Goal: Task Accomplishment & Management: Manage account settings

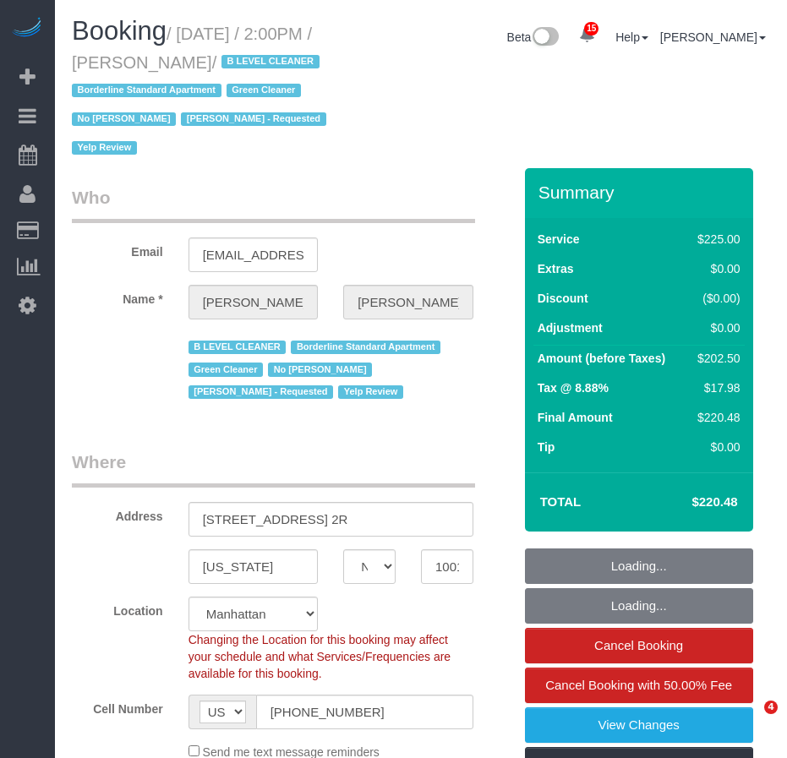
select select "NY"
select select "180"
select select "number:89"
select select "number:90"
select select "number:15"
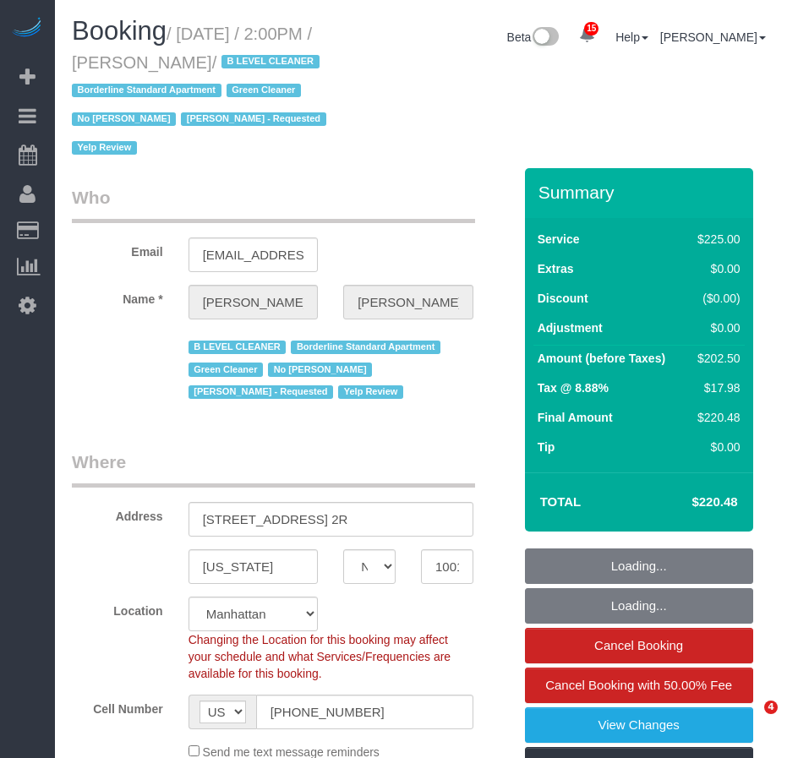
select select "number:5"
select select "number:21"
select select "object:1035"
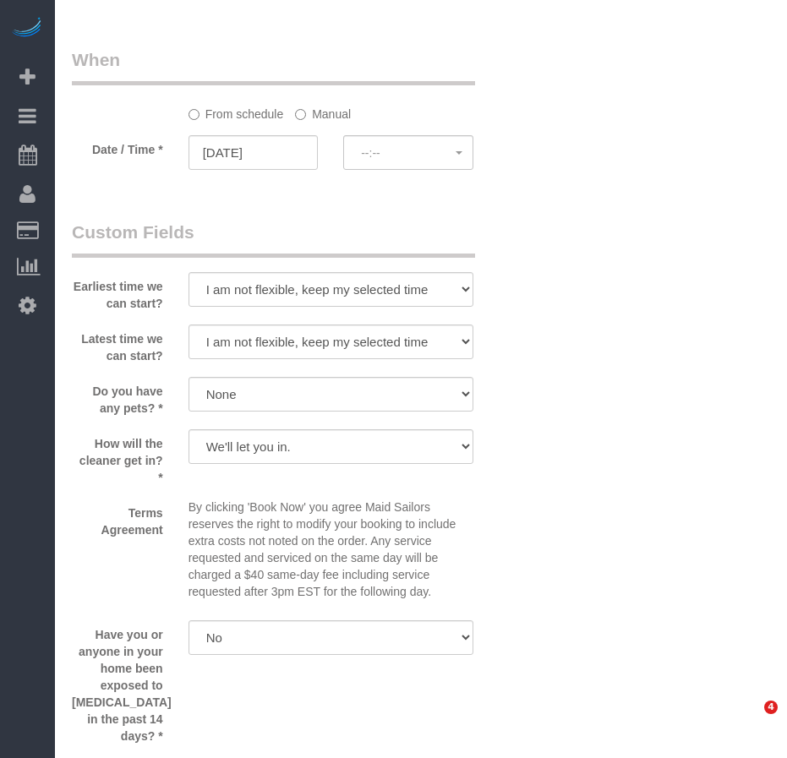
select select "spot1"
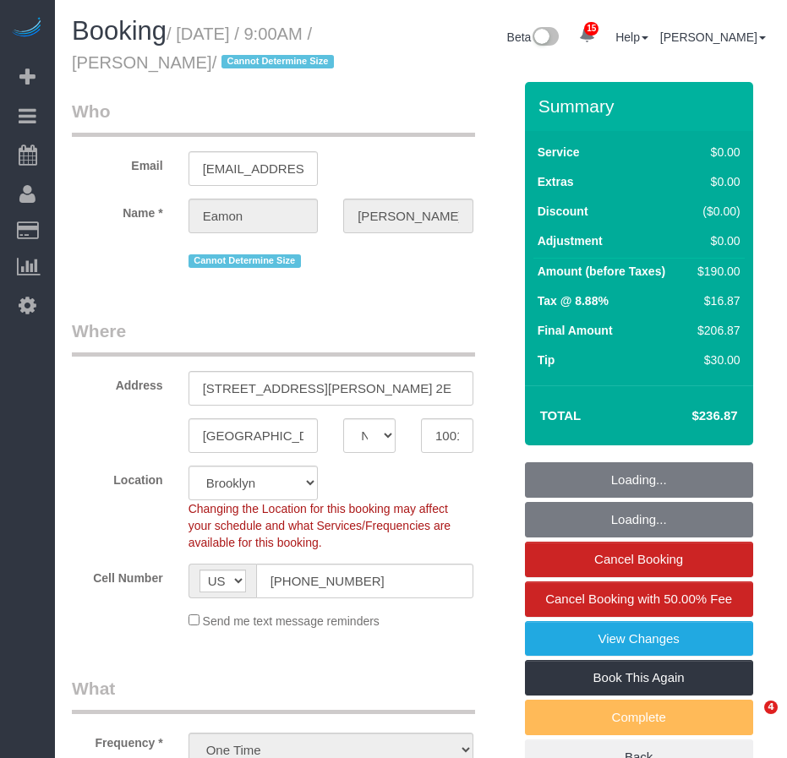
select select "NY"
select select "number:89"
select select "number:90"
select select "number:15"
select select "number:5"
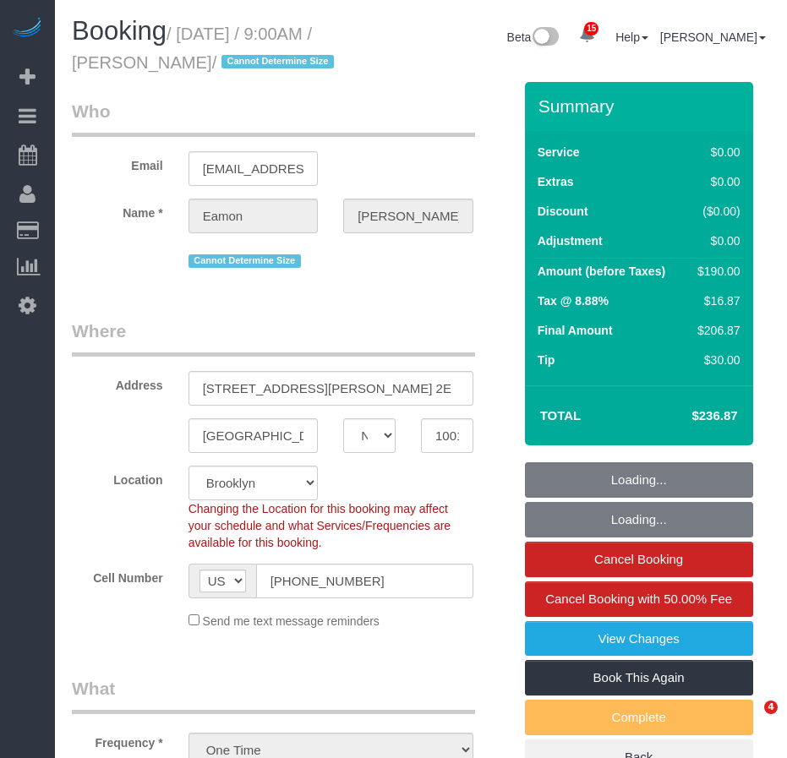
select select "object:922"
select select "spot1"
select select "2"
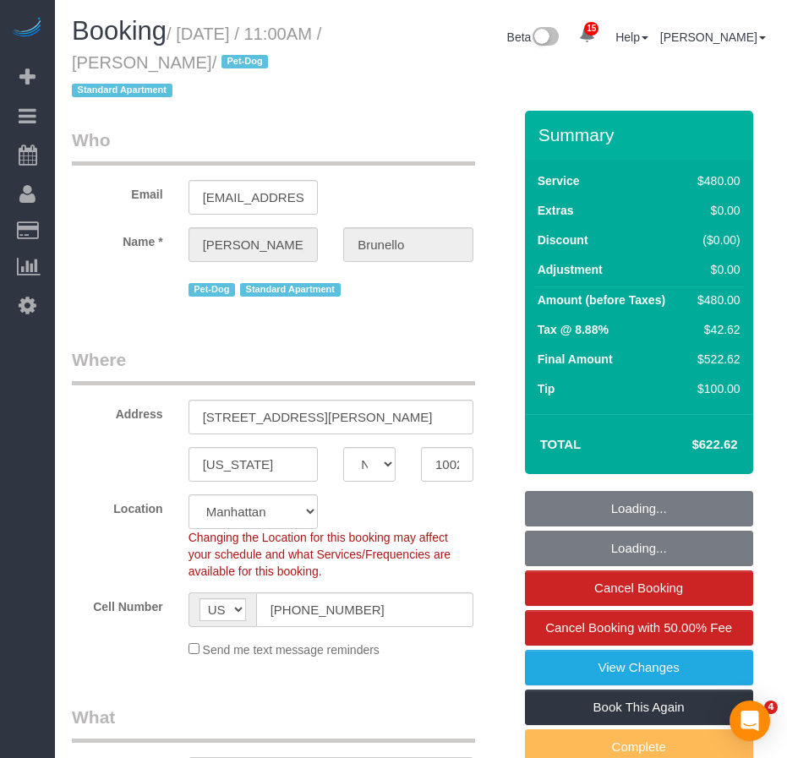
select select "NY"
select select "2"
select select "180"
select select "spot1"
select select "number:89"
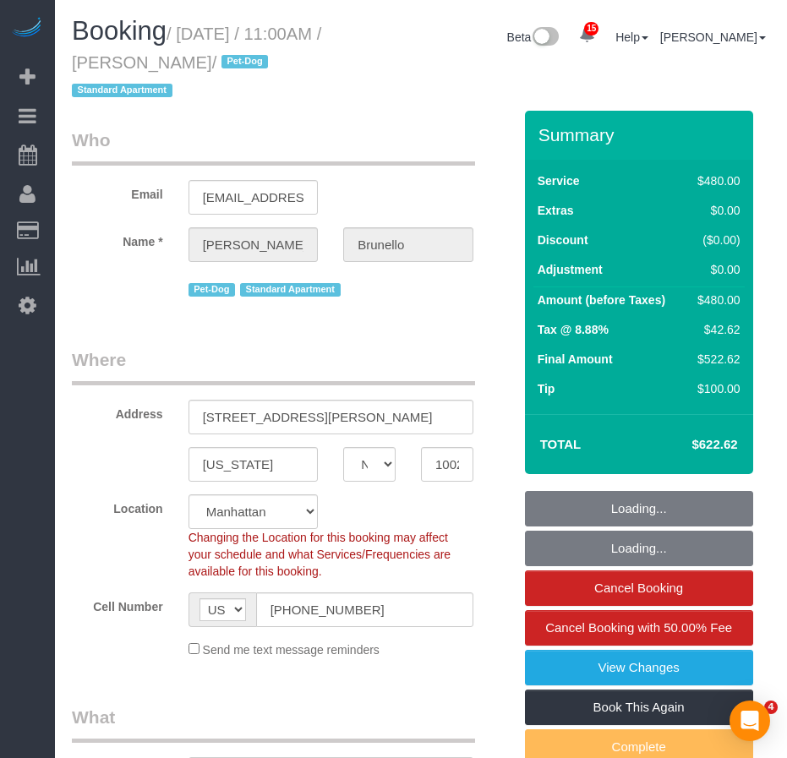
select select "number:90"
select select "number:13"
select select "number:5"
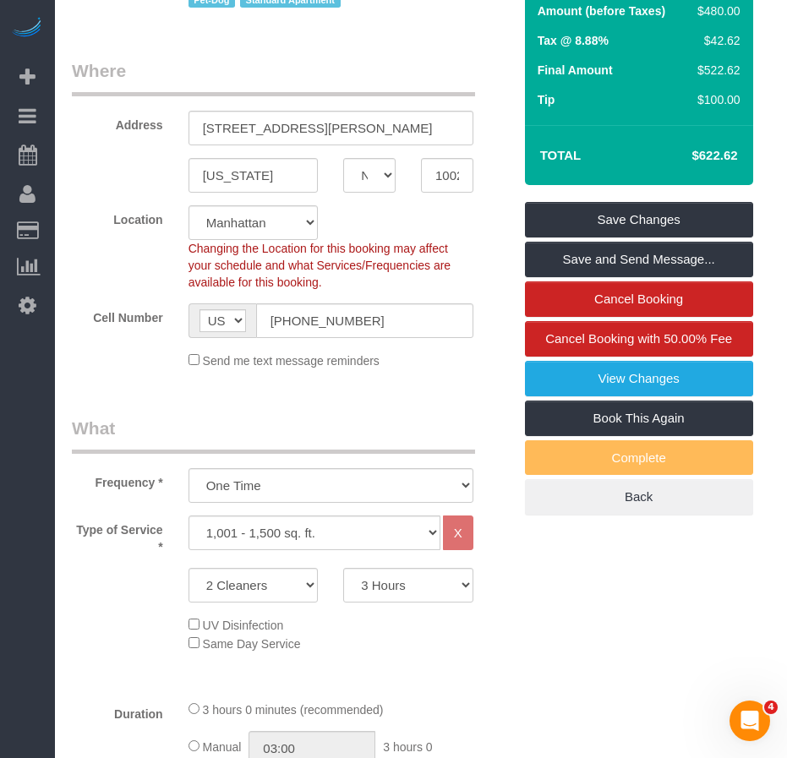
scroll to position [284, 0]
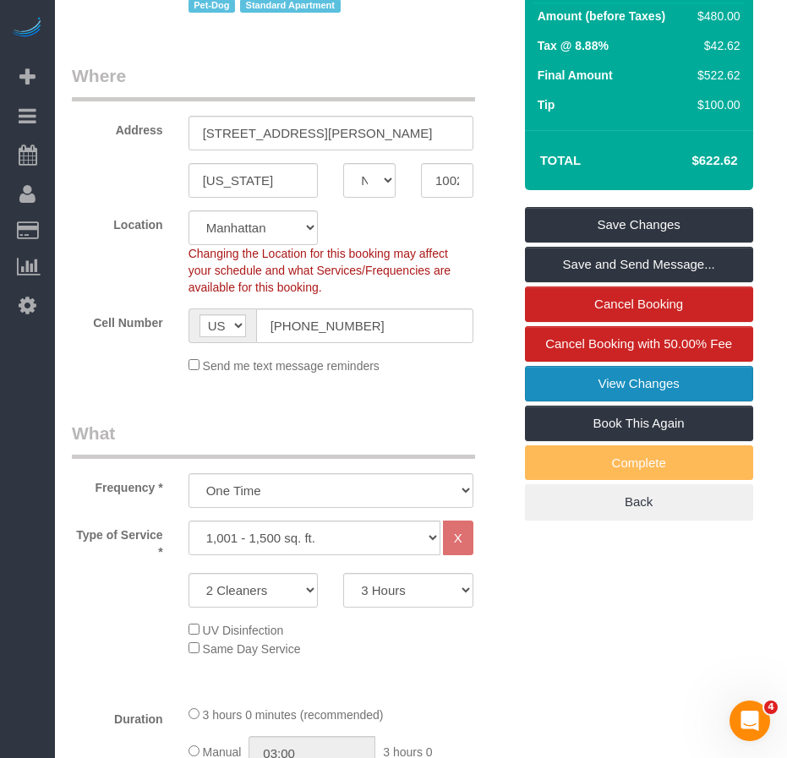
click at [552, 383] on link "View Changes" at bounding box center [639, 383] width 228 height 35
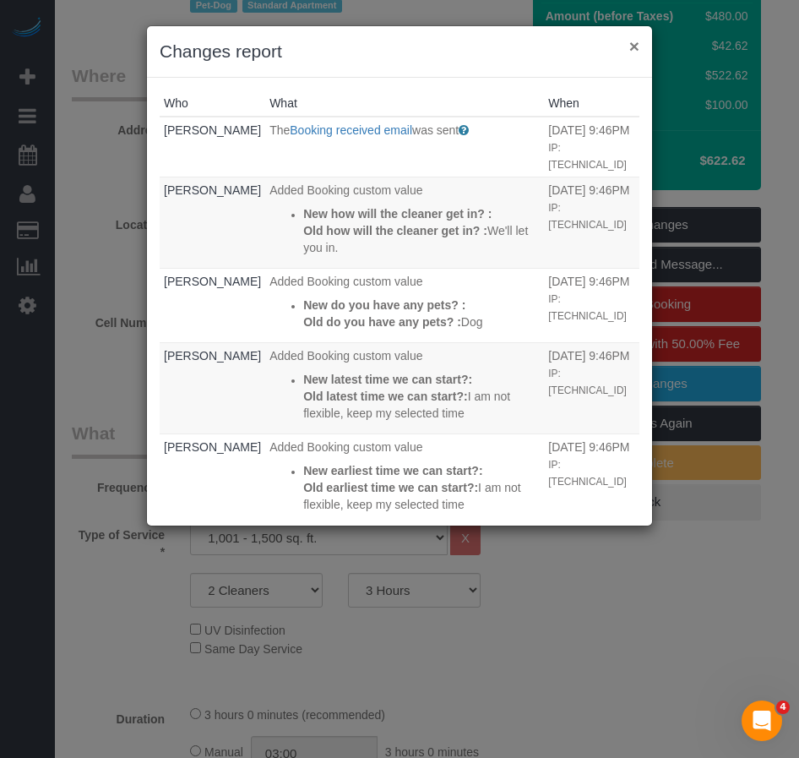
click at [638, 47] on button "×" at bounding box center [634, 46] width 10 height 18
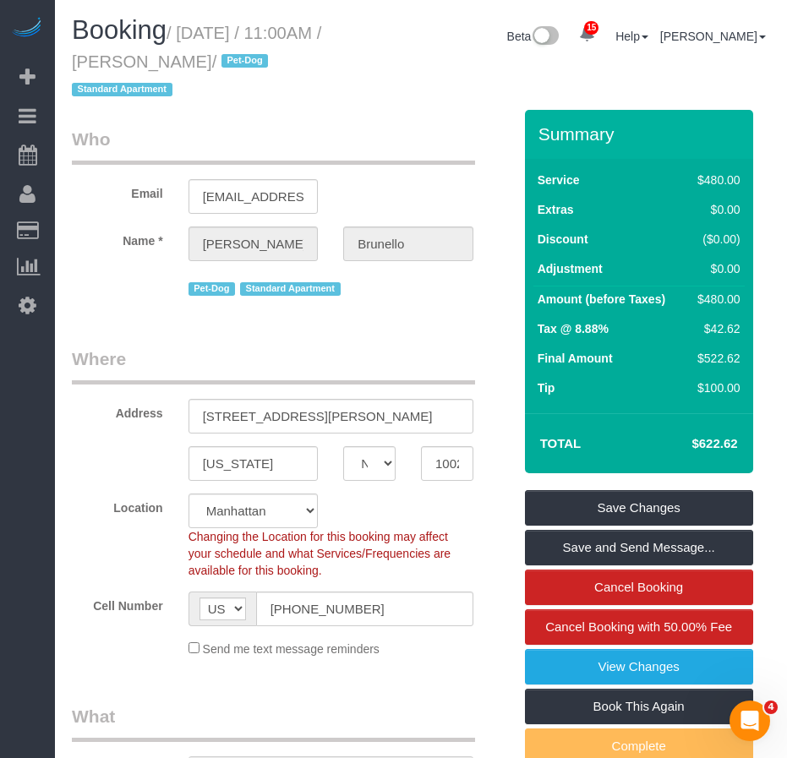
scroll to position [0, 0]
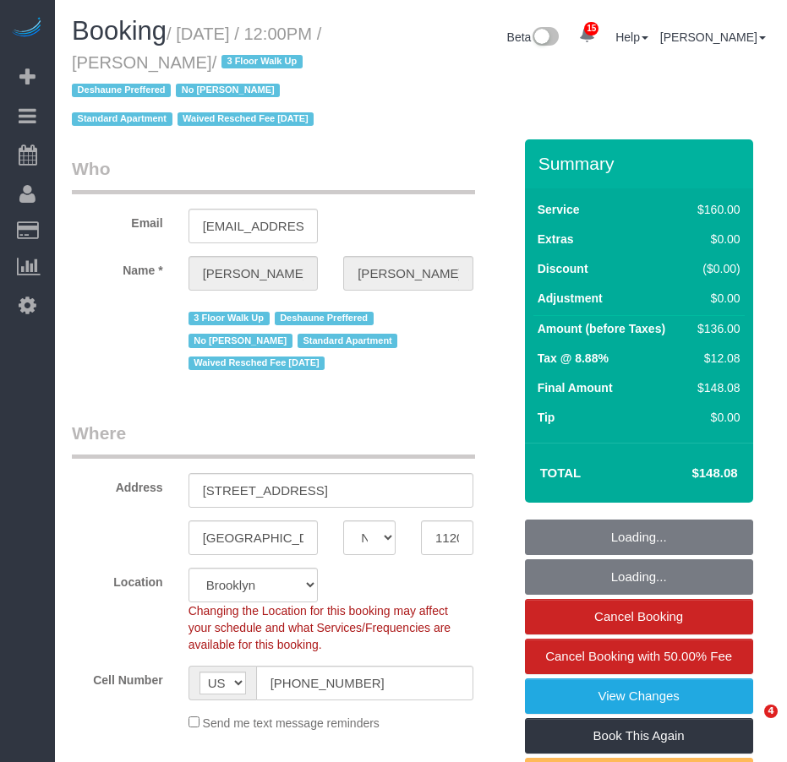
select select "NY"
select select "number:89"
select select "number:90"
select select "number:15"
select select "number:7"
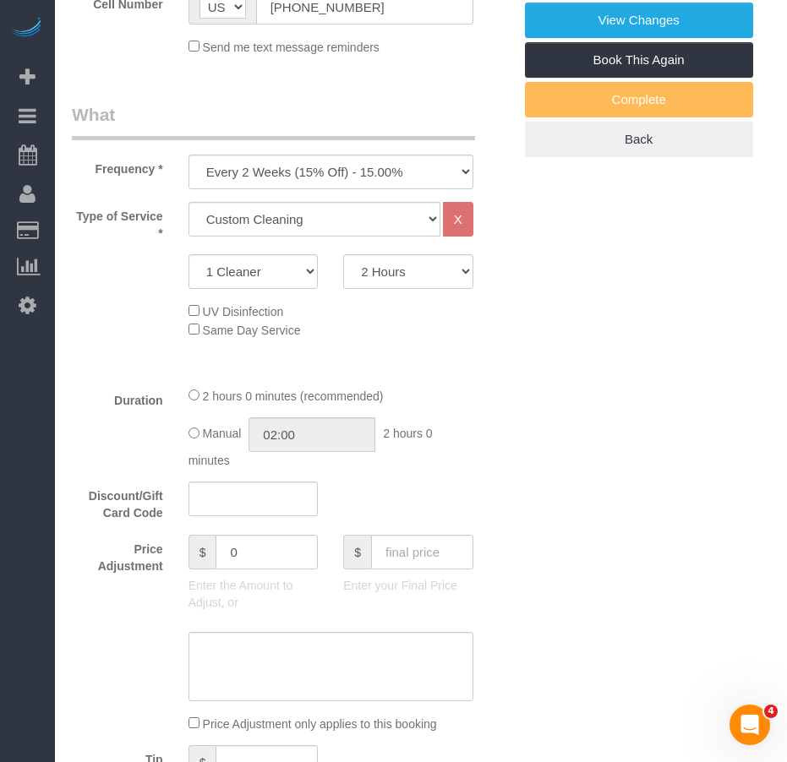
select select "string:stripe-pm_1OAzSh4VGloSiKo7zsHvUDud"
select select "spot1"
